Goal: Information Seeking & Learning: Learn about a topic

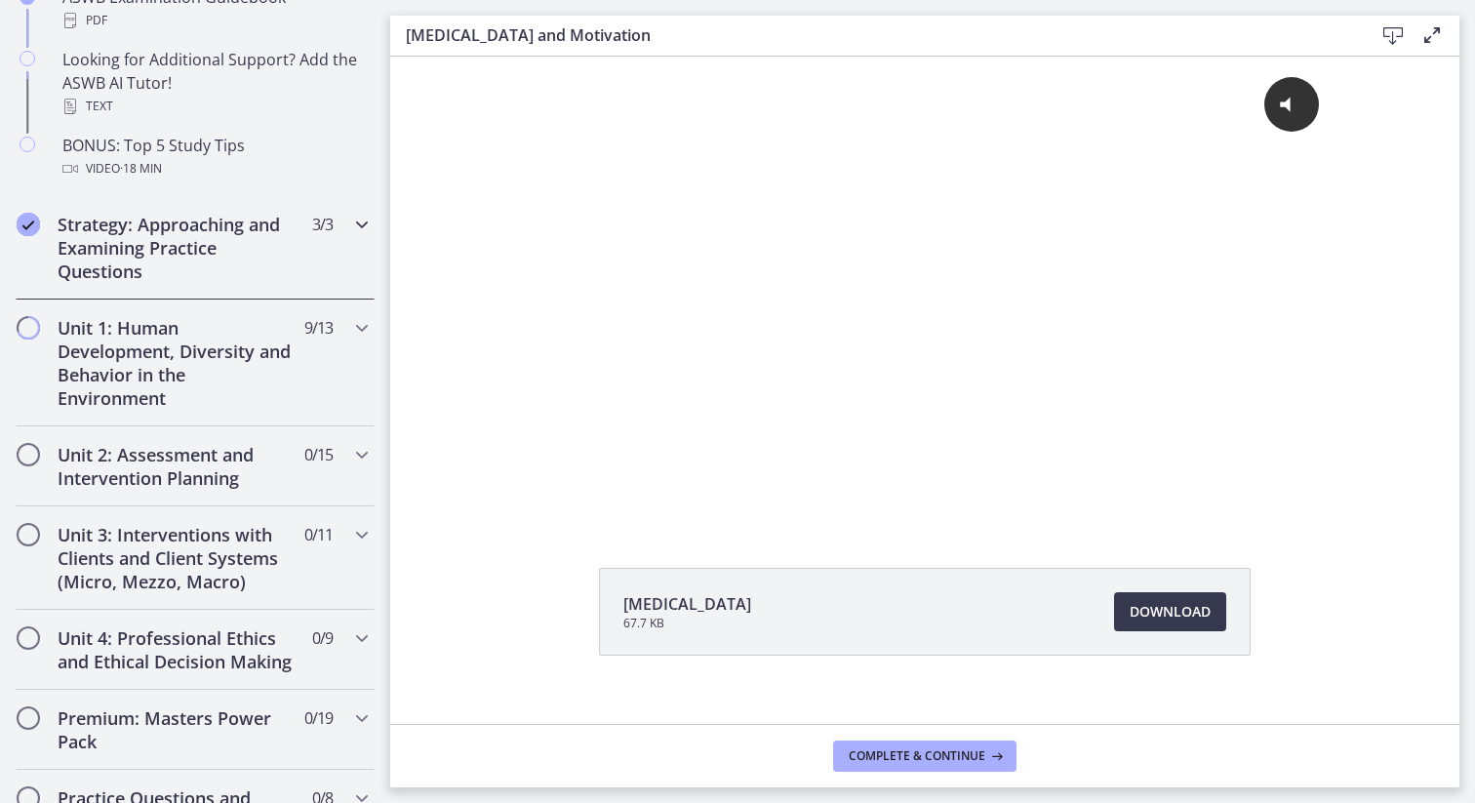
click at [125, 225] on h2 "Strategy: Approaching and Examining Practice Questions" at bounding box center [177, 248] width 238 height 70
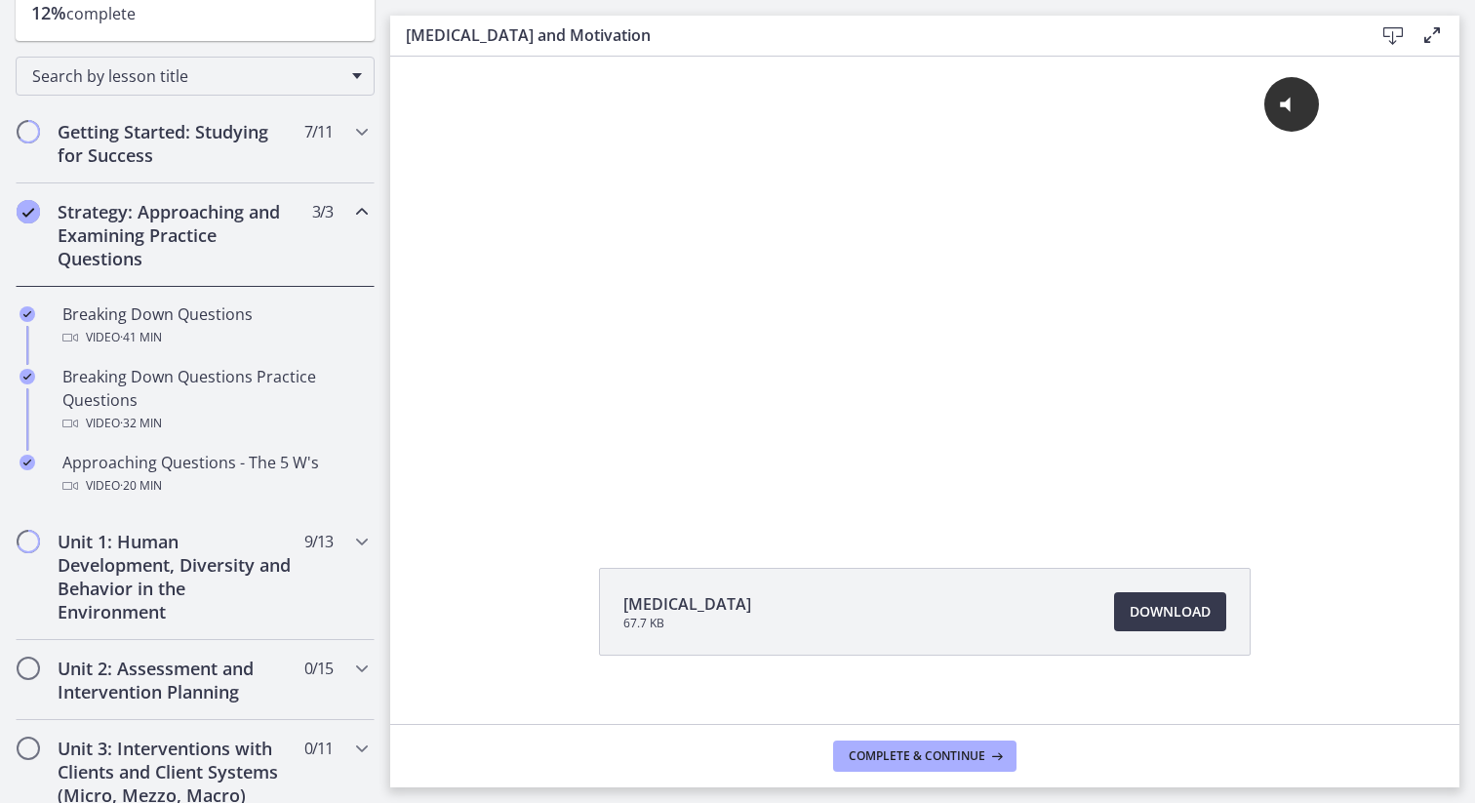
scroll to position [272, 0]
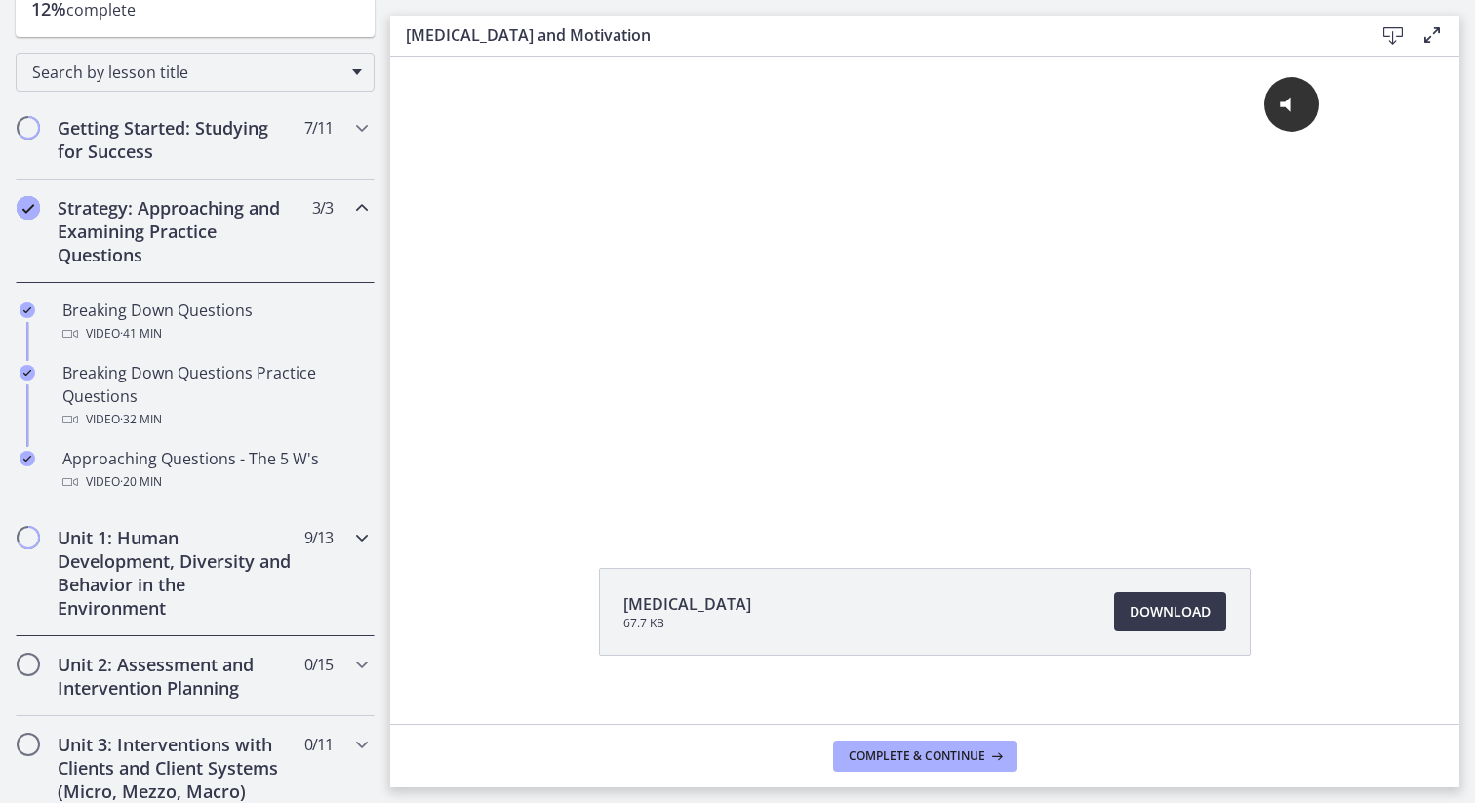
click at [158, 578] on h2 "Unit 1: Human Development, Diversity and Behavior in the Environment" at bounding box center [177, 573] width 238 height 94
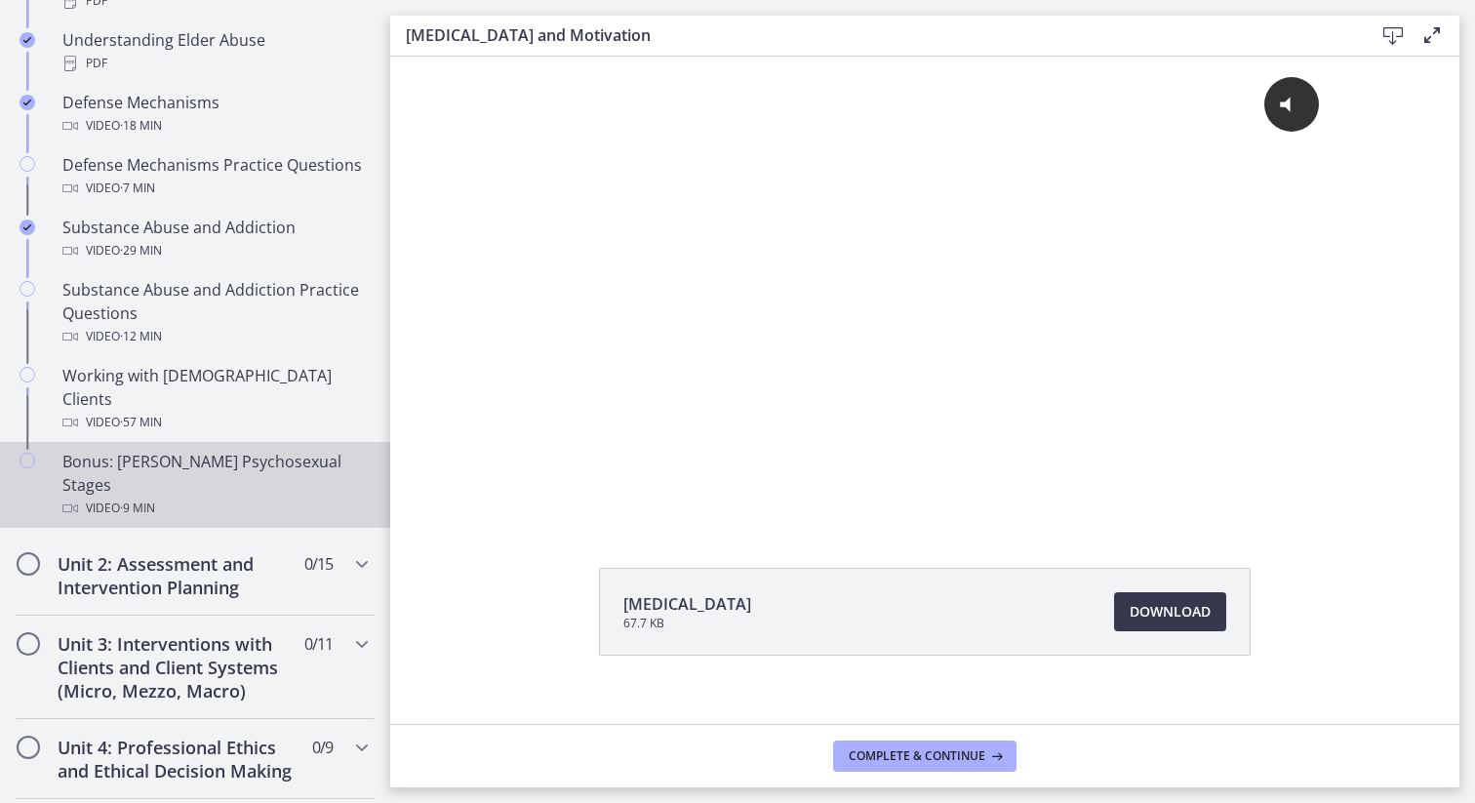
scroll to position [1138, 0]
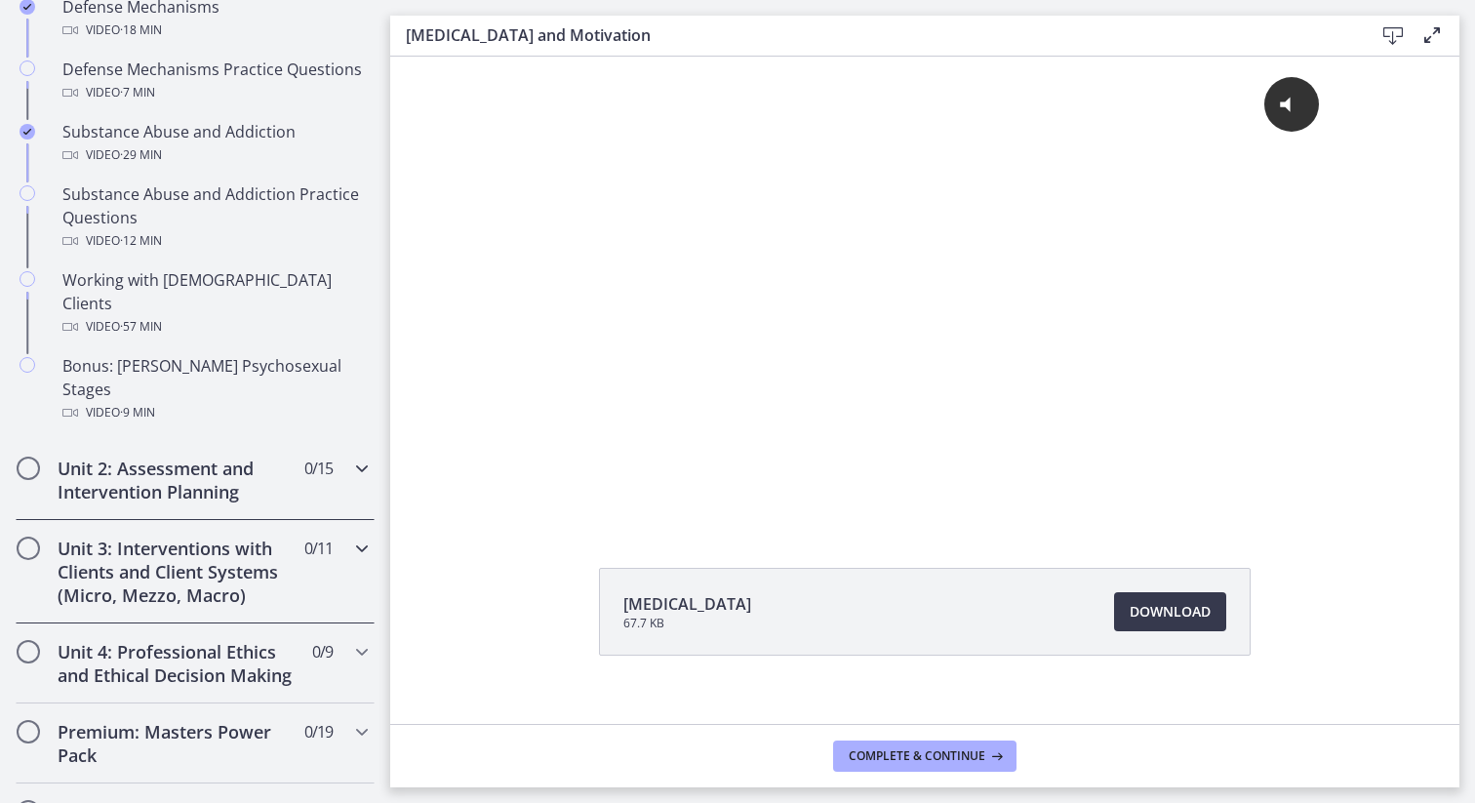
click at [252, 536] on h2 "Unit 3: Interventions with Clients and Client Systems (Micro, Mezzo, Macro)" at bounding box center [177, 571] width 238 height 70
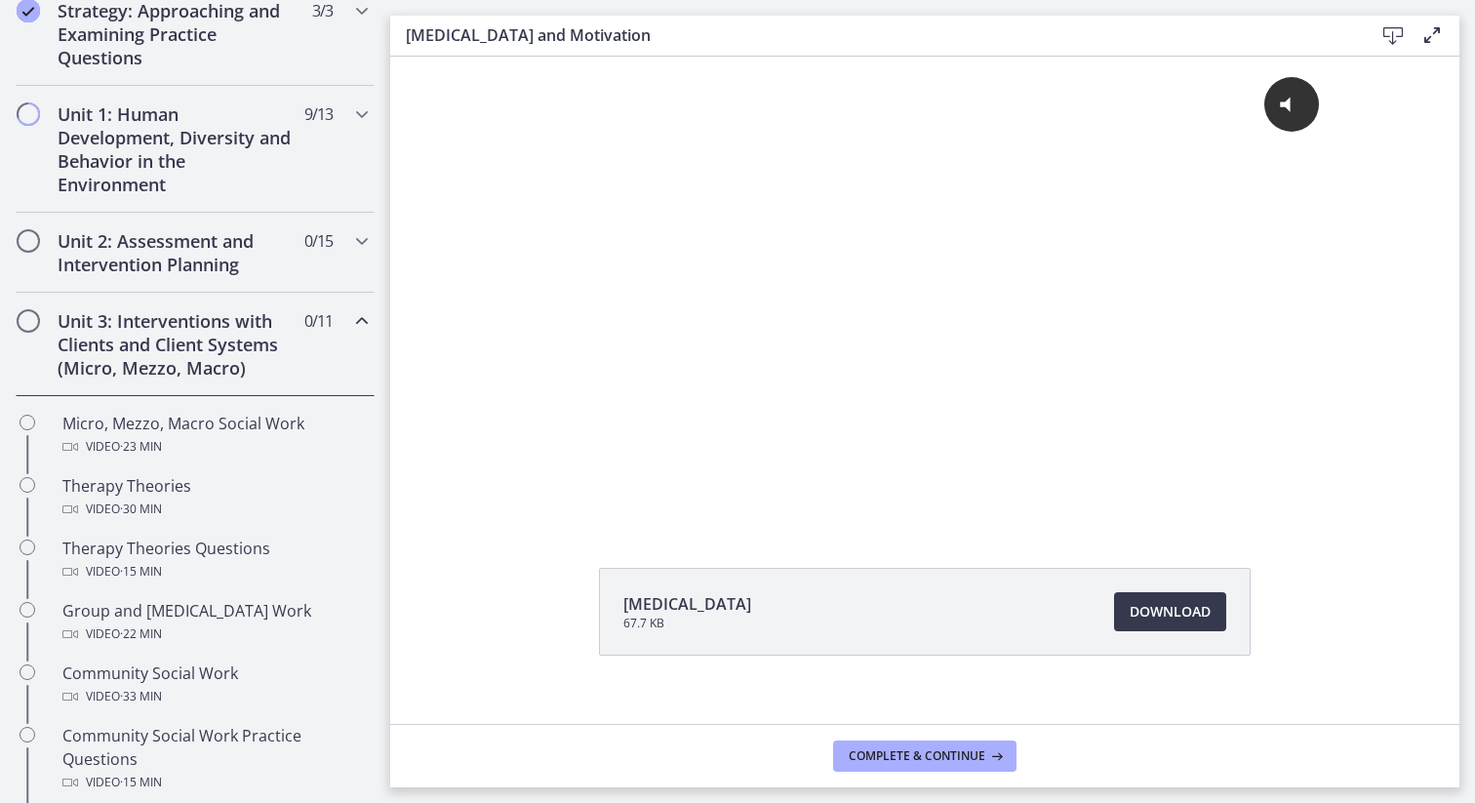
scroll to position [281, 0]
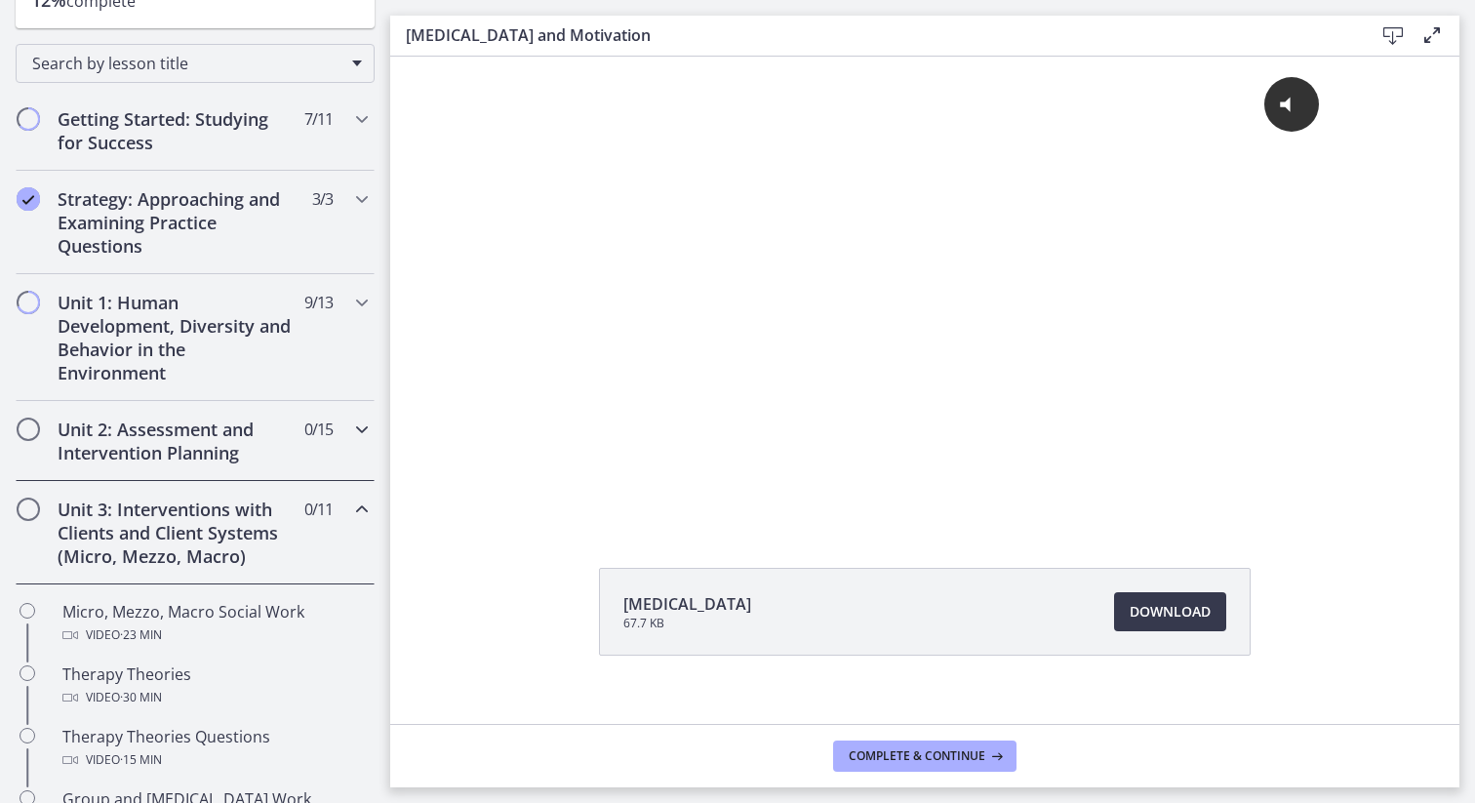
click at [232, 455] on h2 "Unit 2: Assessment and Intervention Planning" at bounding box center [177, 440] width 238 height 47
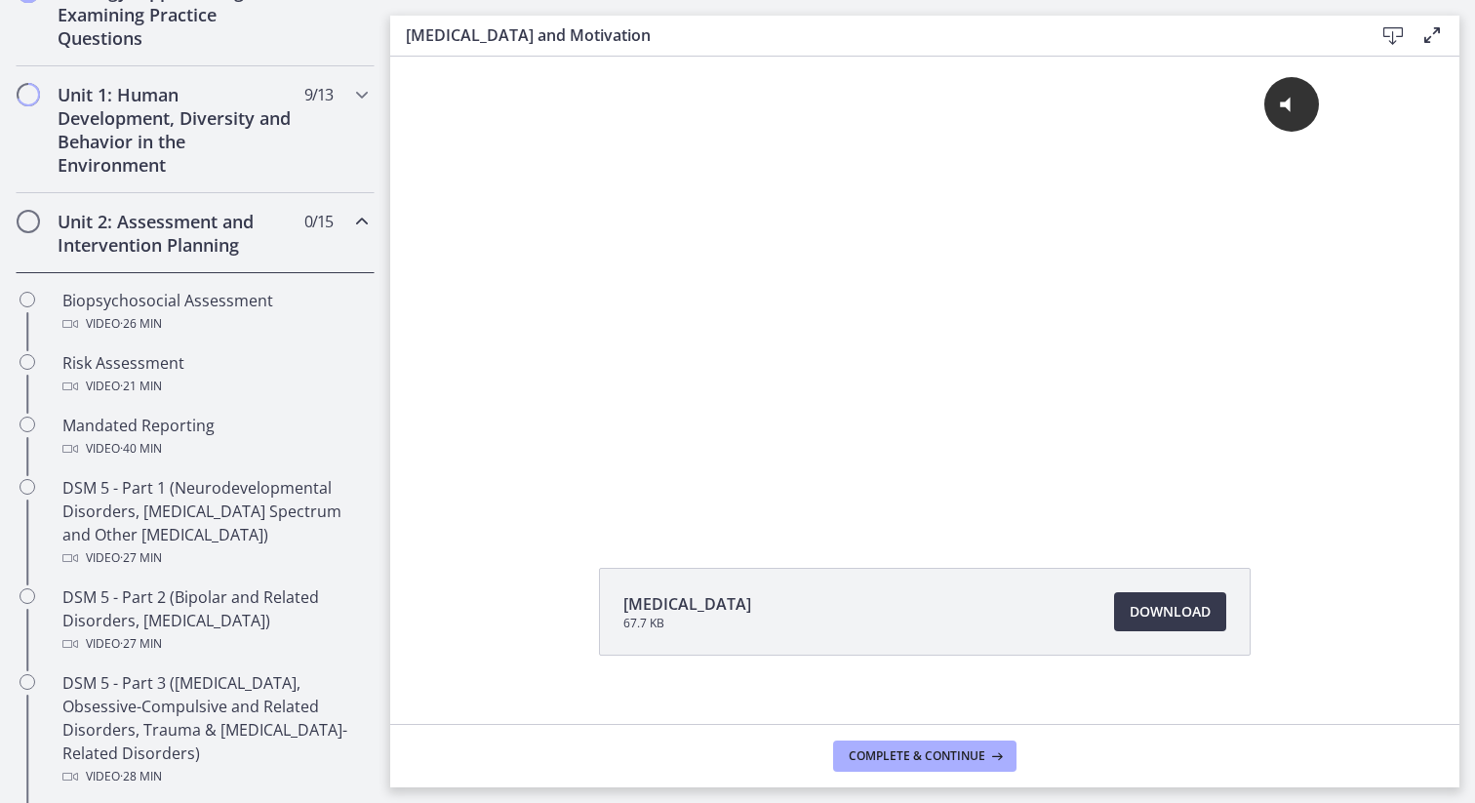
scroll to position [523, 0]
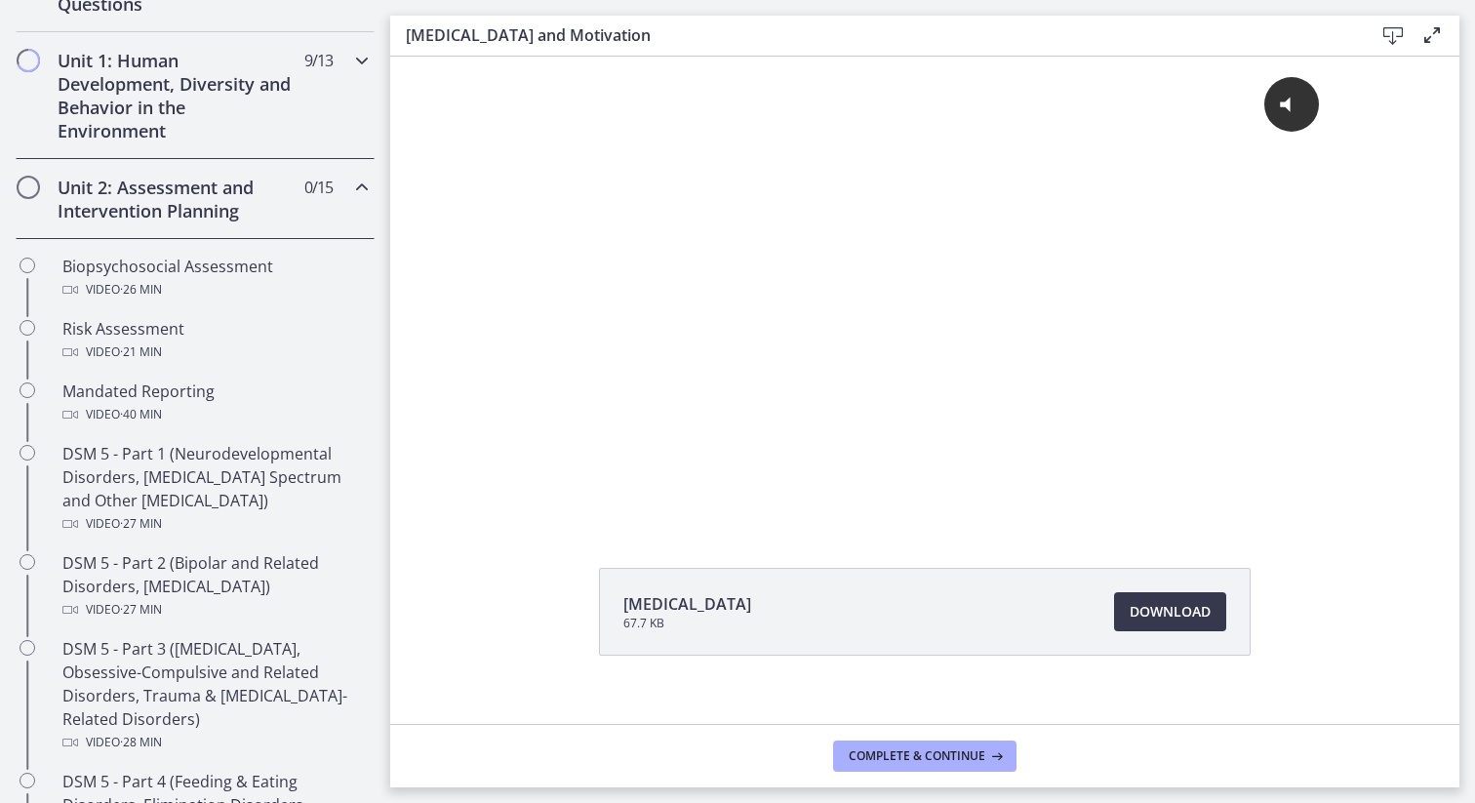
click at [271, 80] on h2 "Unit 1: Human Development, Diversity and Behavior in the Environment" at bounding box center [177, 96] width 238 height 94
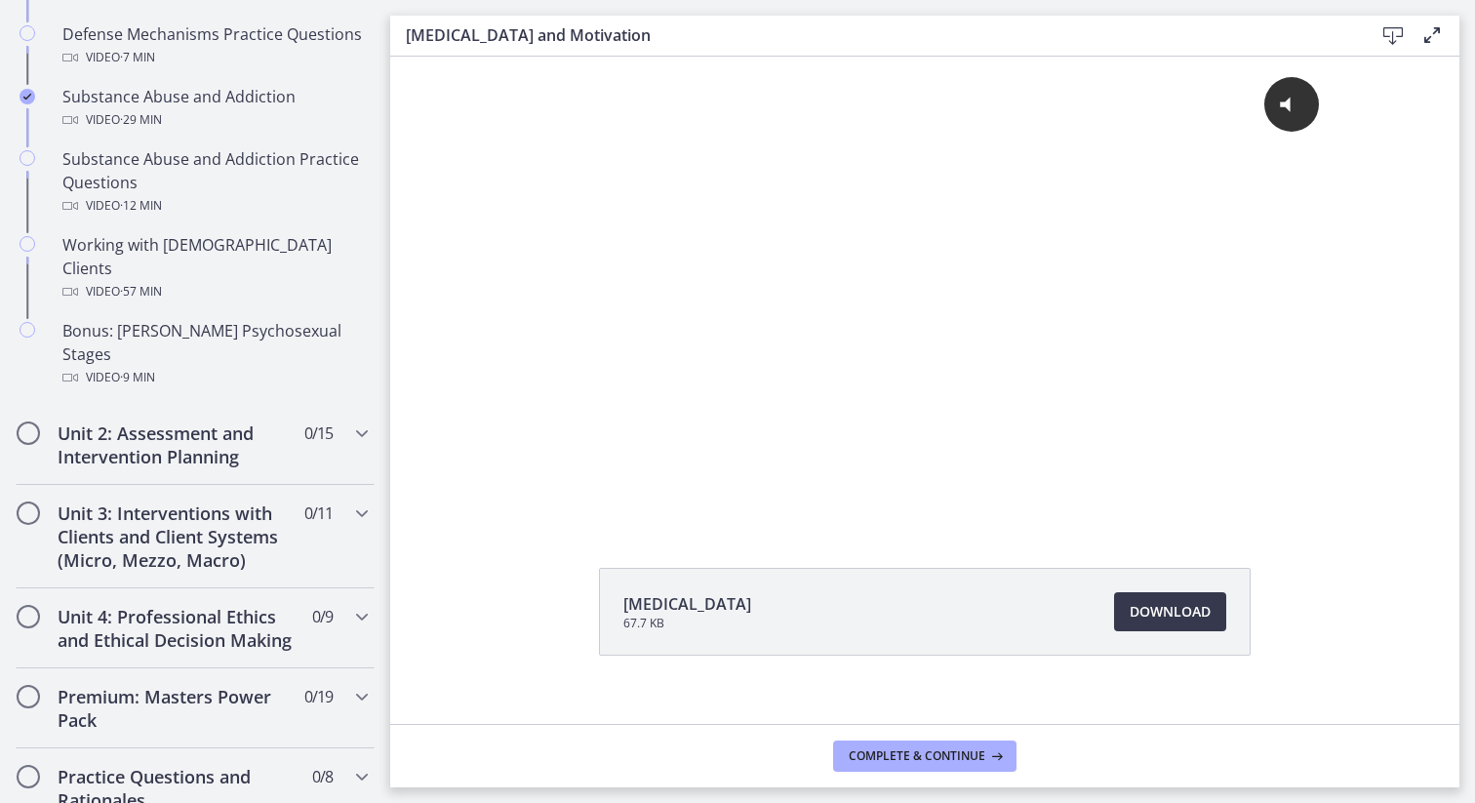
scroll to position [1290, 0]
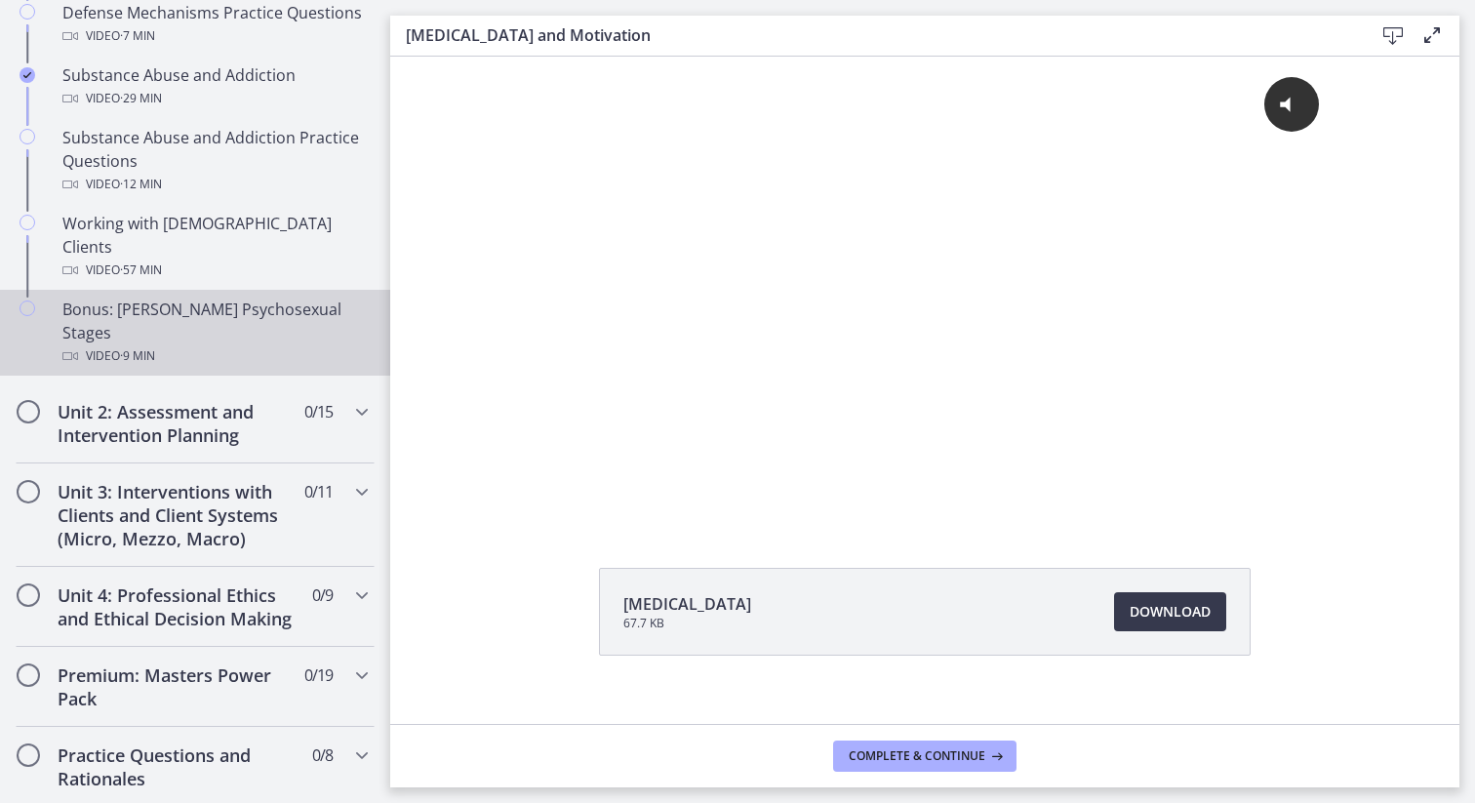
click at [250, 298] on div "Bonus: [PERSON_NAME] Psychosexual Stages Video · 9 min" at bounding box center [214, 333] width 304 height 70
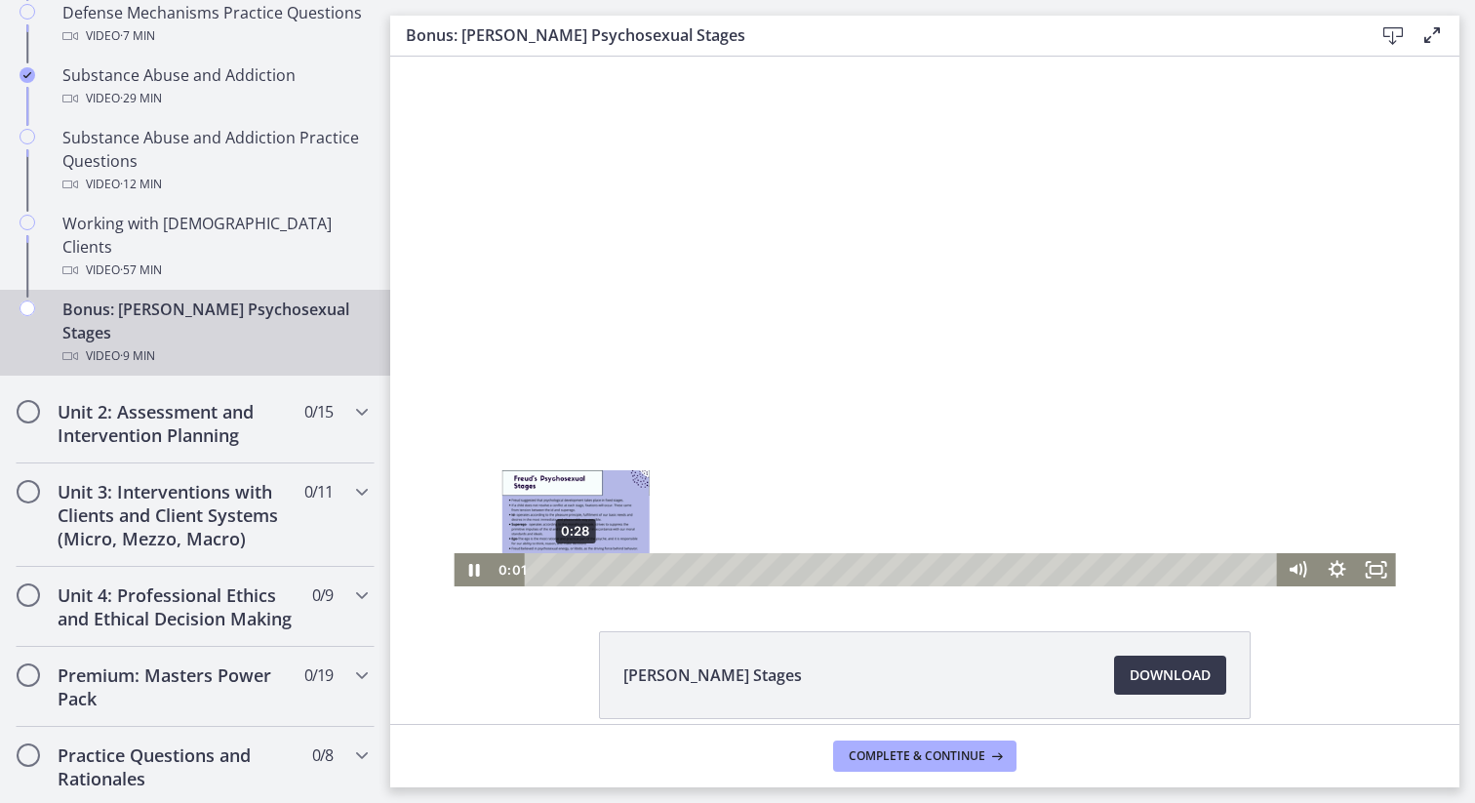
click at [569, 571] on div "0:28" at bounding box center [903, 569] width 729 height 33
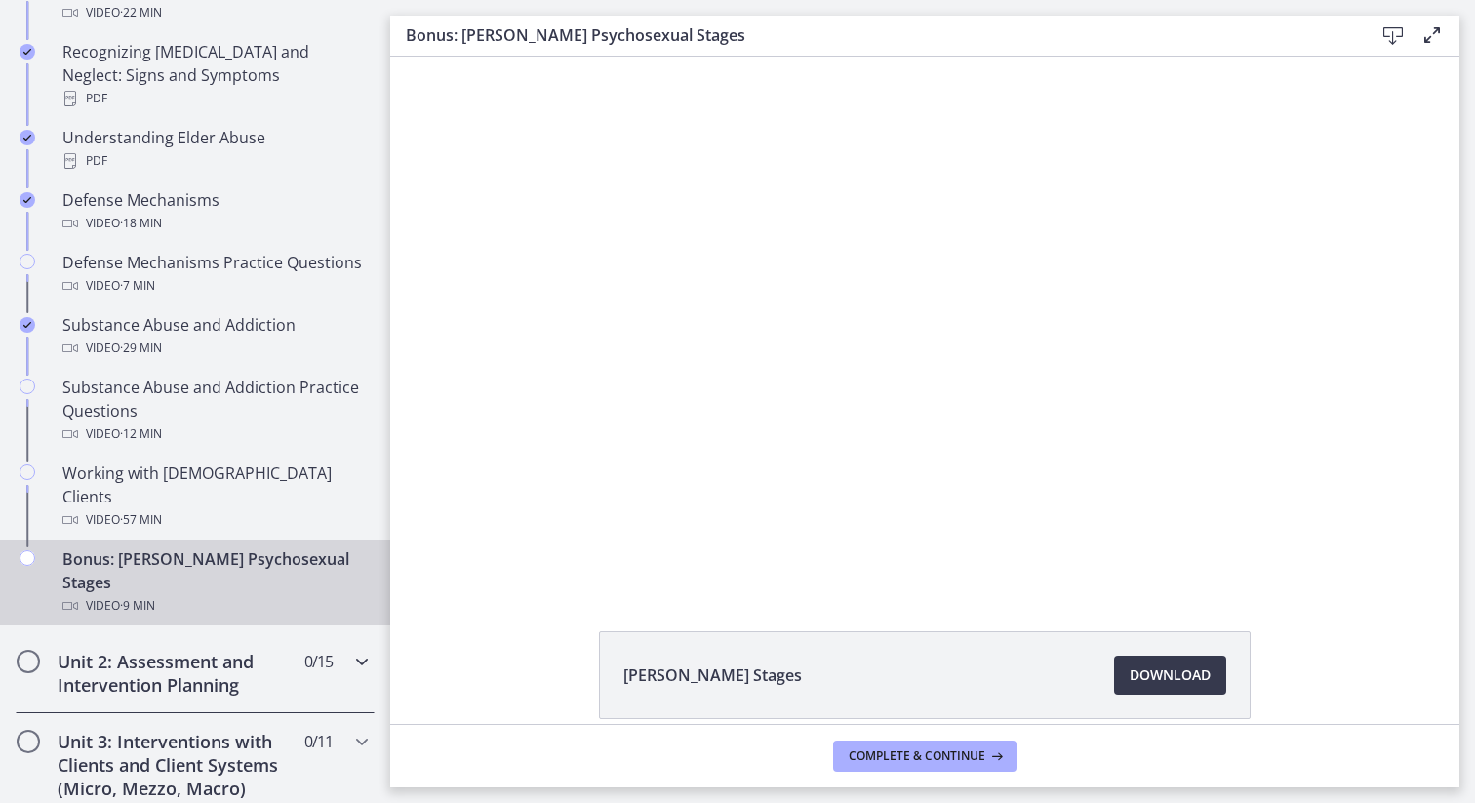
scroll to position [1045, 0]
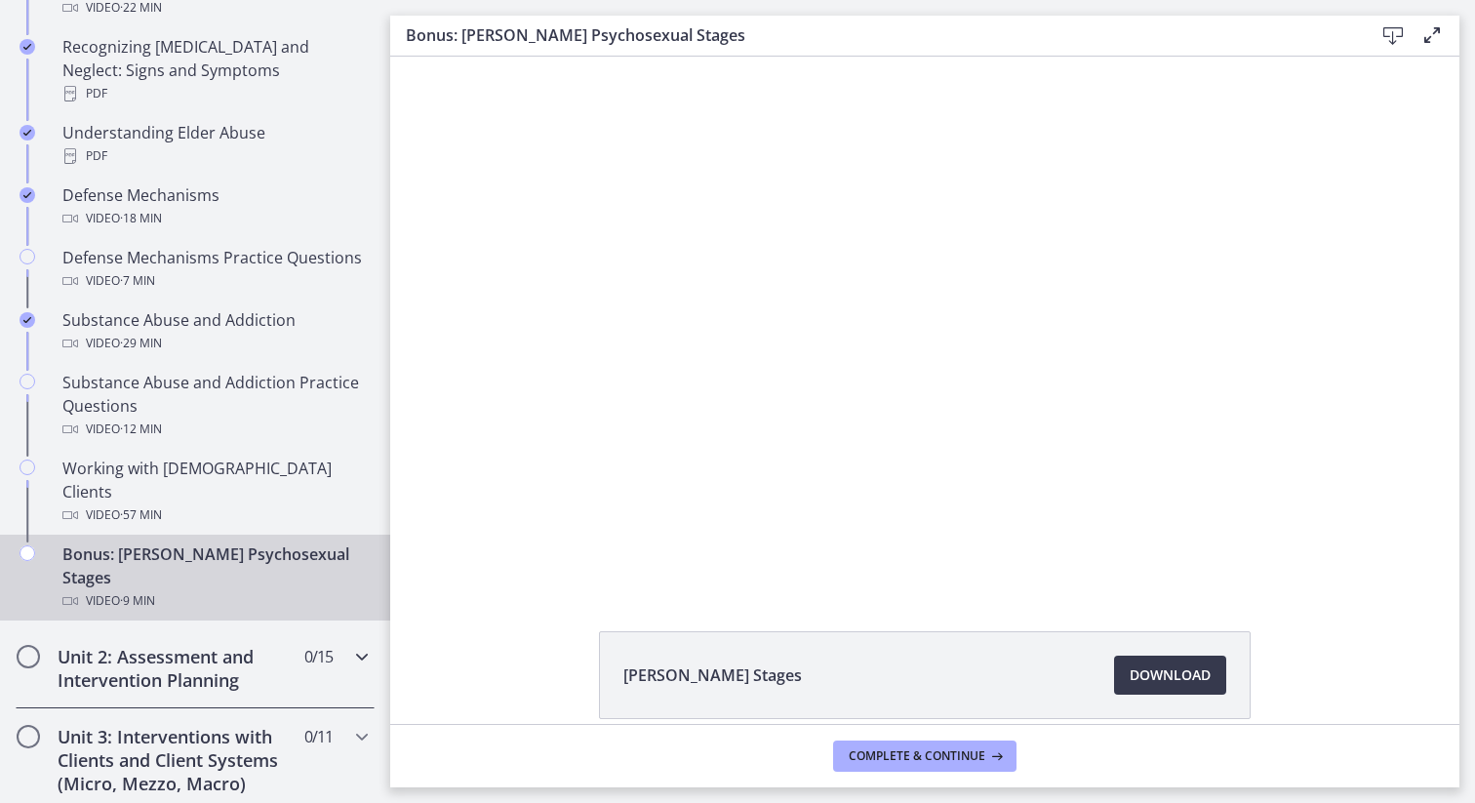
click at [187, 645] on h2 "Unit 2: Assessment and Intervention Planning" at bounding box center [177, 668] width 238 height 47
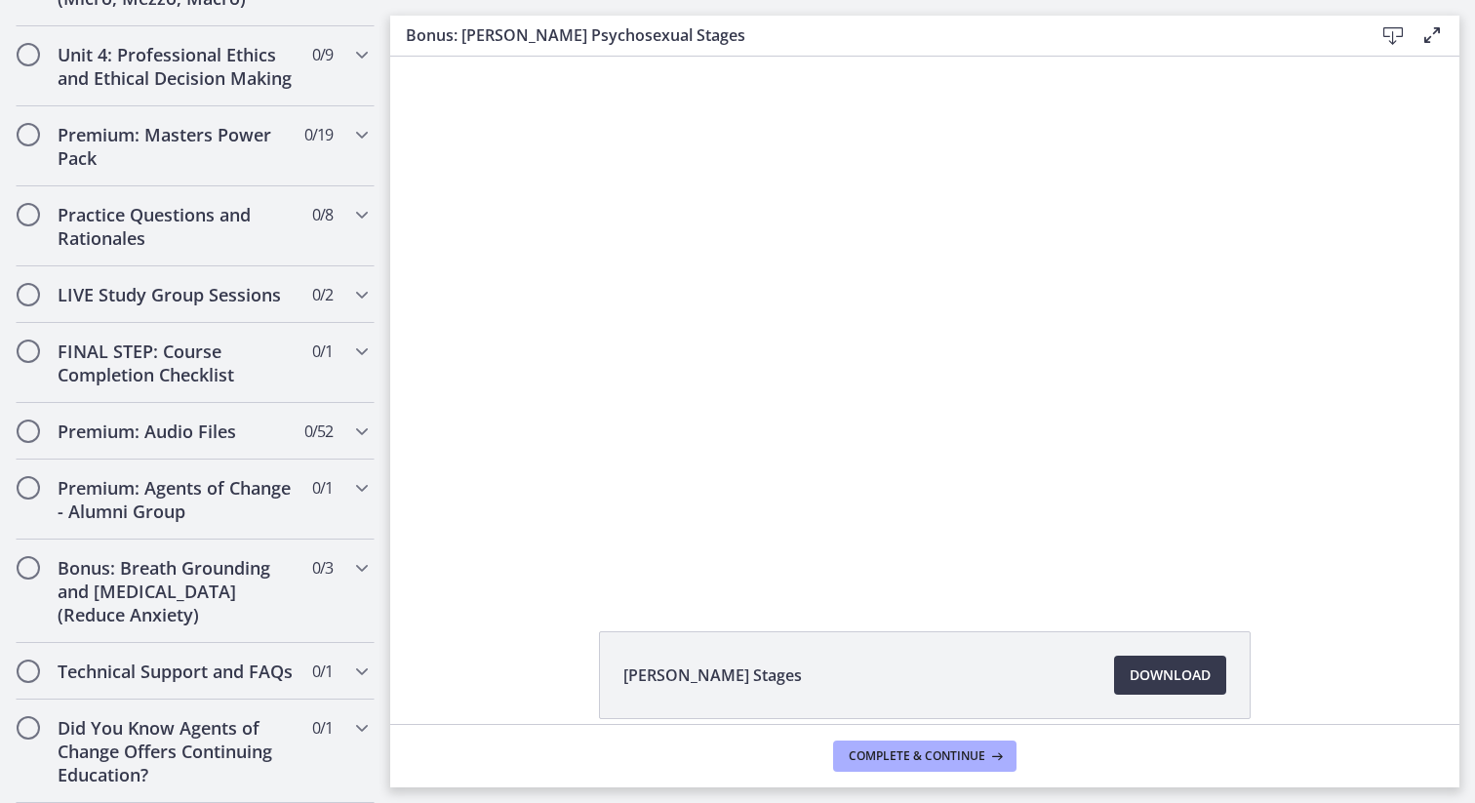
scroll to position [2042, 0]
click at [329, 323] on div "LIVE Study Group Sessions 0 / 2 Completed" at bounding box center [195, 294] width 359 height 57
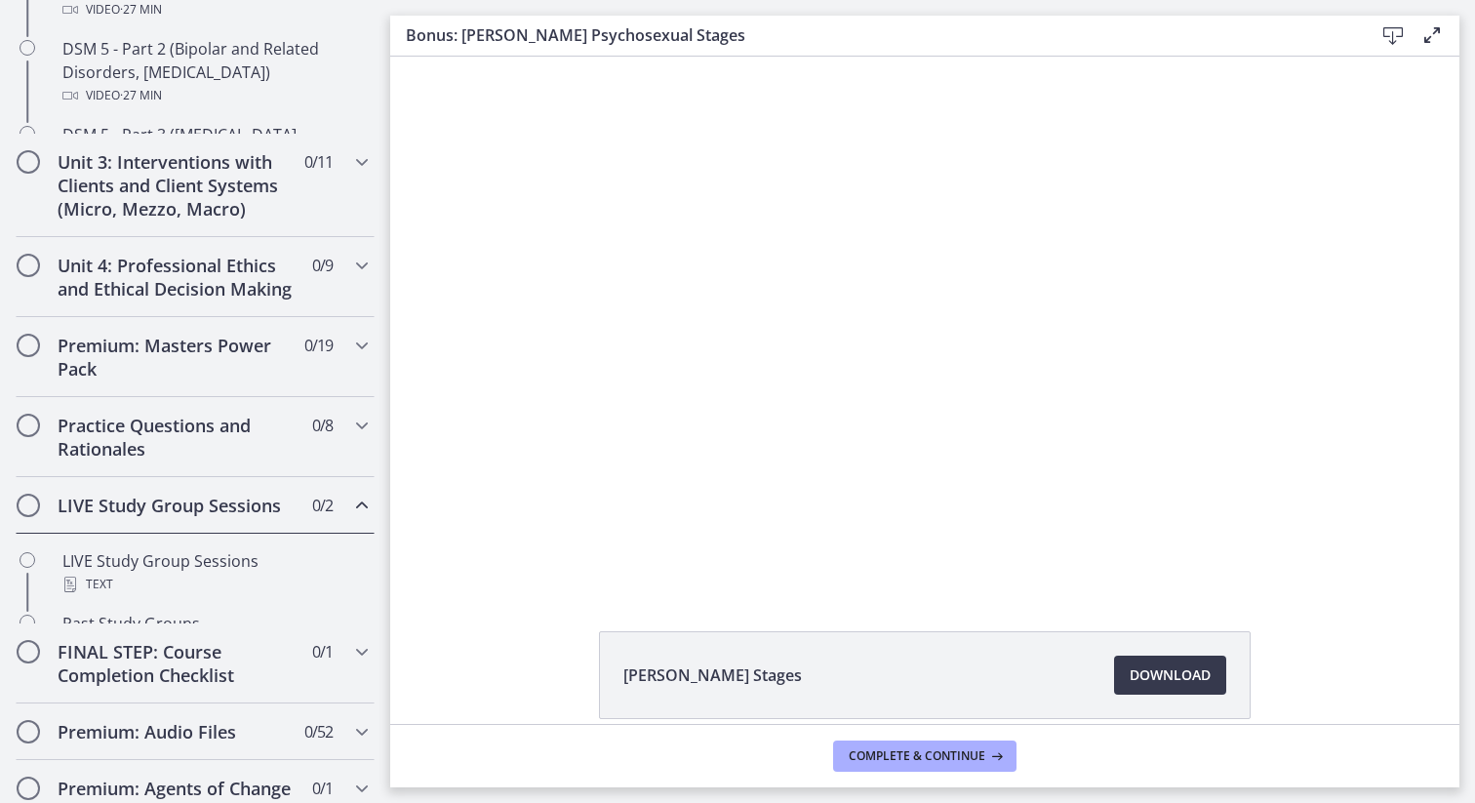
scroll to position [832, 0]
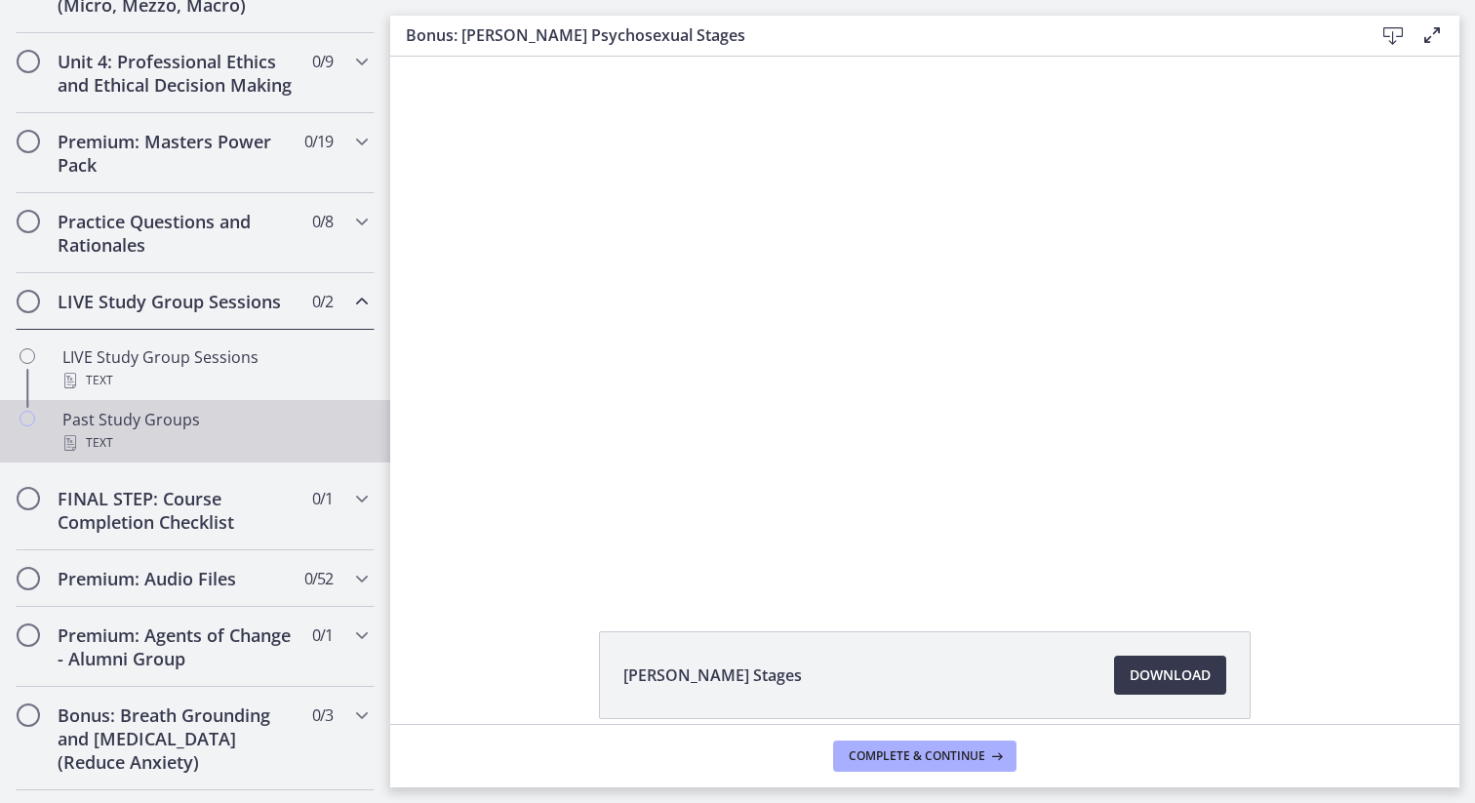
click at [370, 455] on link "Past Study Groups Text" at bounding box center [195, 431] width 390 height 62
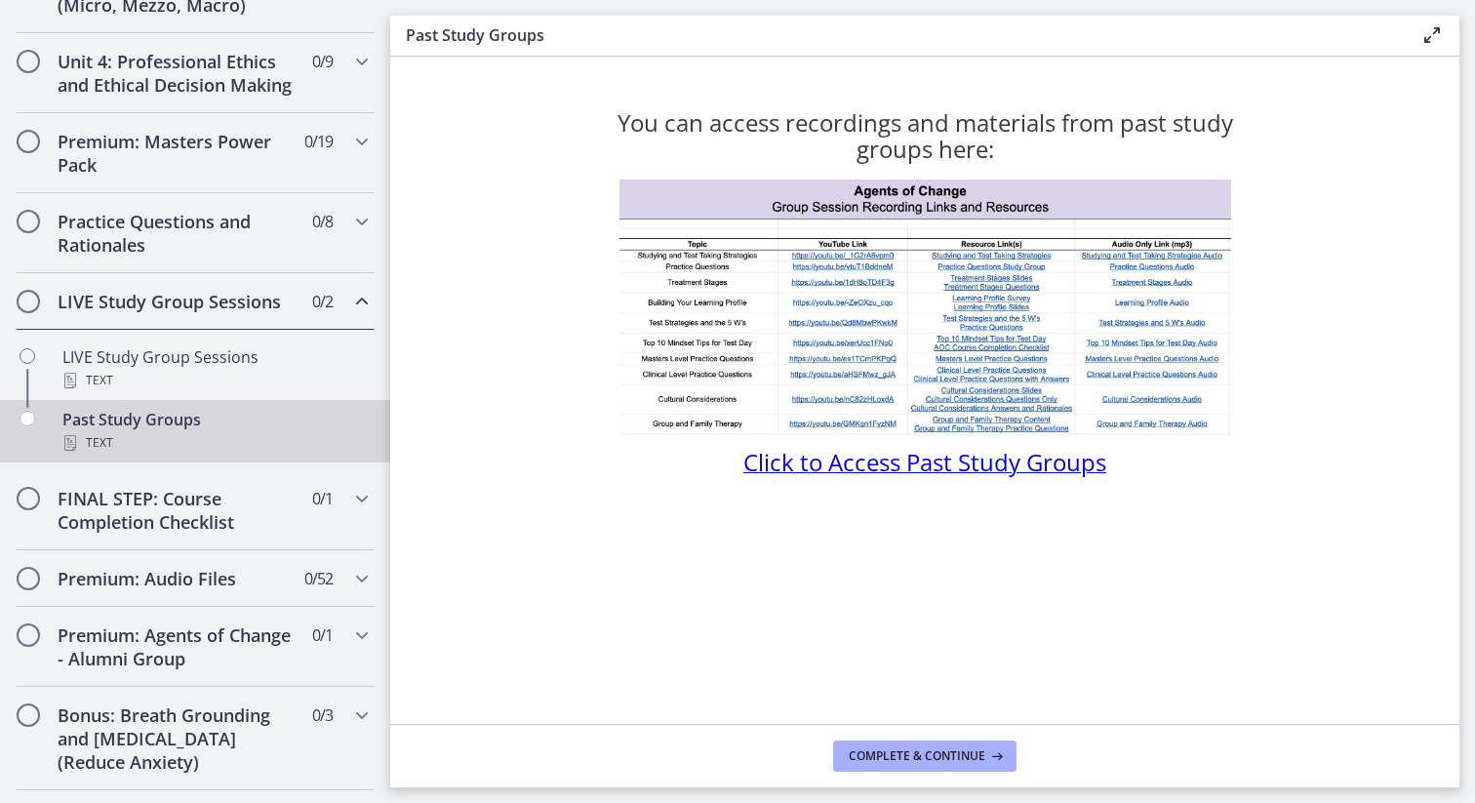
click at [884, 480] on div "You can access recordings and materials from past study groups here: Click to A…" at bounding box center [924, 410] width 683 height 628
click at [889, 469] on span "Click to Access Past Study Groups" at bounding box center [924, 462] width 363 height 32
